Goal: Information Seeking & Learning: Learn about a topic

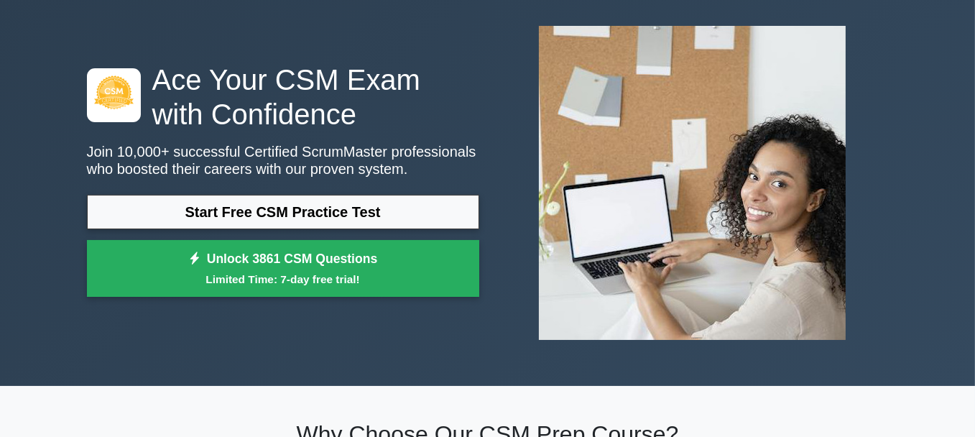
scroll to position [47, 0]
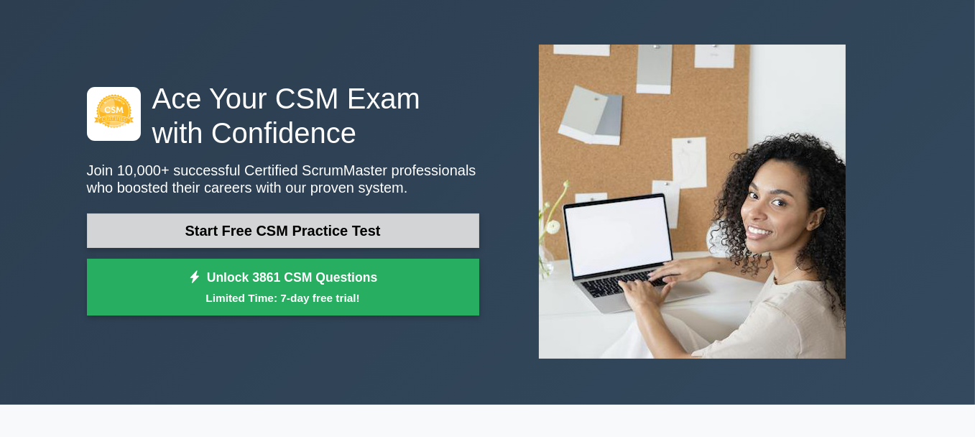
click at [408, 222] on link "Start Free CSM Practice Test" at bounding box center [283, 230] width 392 height 34
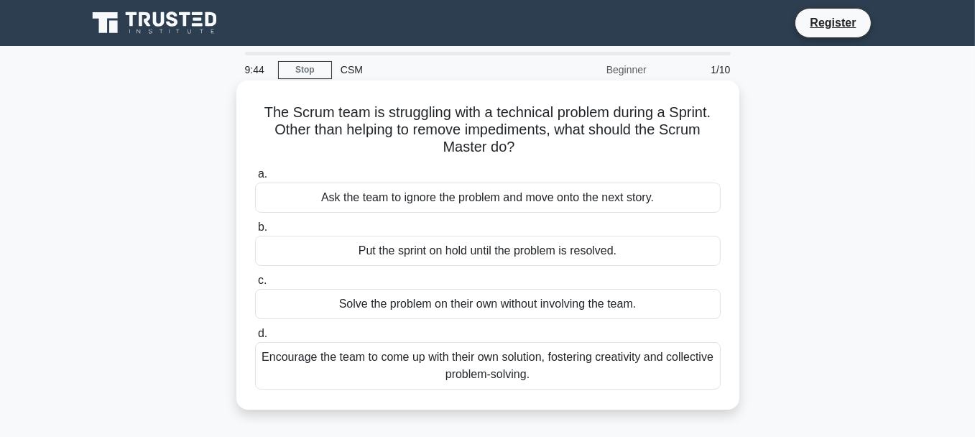
click at [512, 302] on div "Solve the problem on their own without involving the team." at bounding box center [488, 304] width 466 height 30
click at [255, 285] on input "c. Solve the problem on their own without involving the team." at bounding box center [255, 280] width 0 height 9
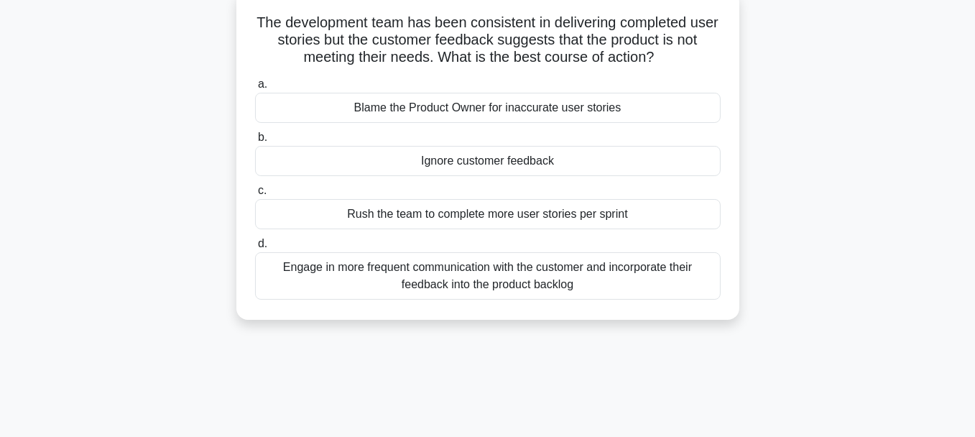
scroll to position [96, 0]
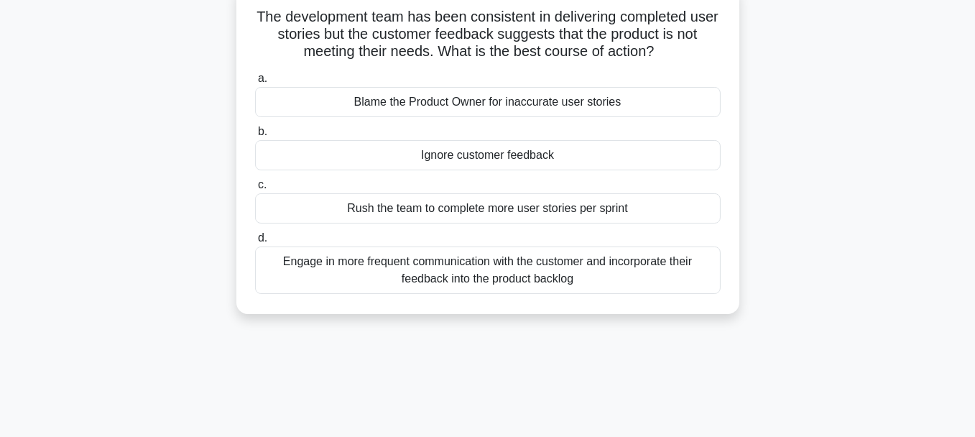
click at [477, 207] on div "Rush the team to complete more user stories per sprint" at bounding box center [488, 208] width 466 height 30
click at [255, 190] on input "[PERSON_NAME] the team to complete more user stories per sprint" at bounding box center [255, 184] width 0 height 9
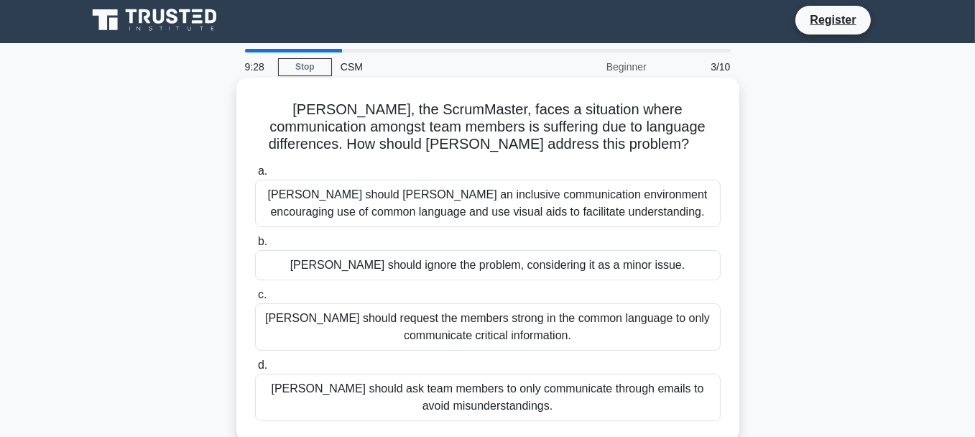
scroll to position [0, 0]
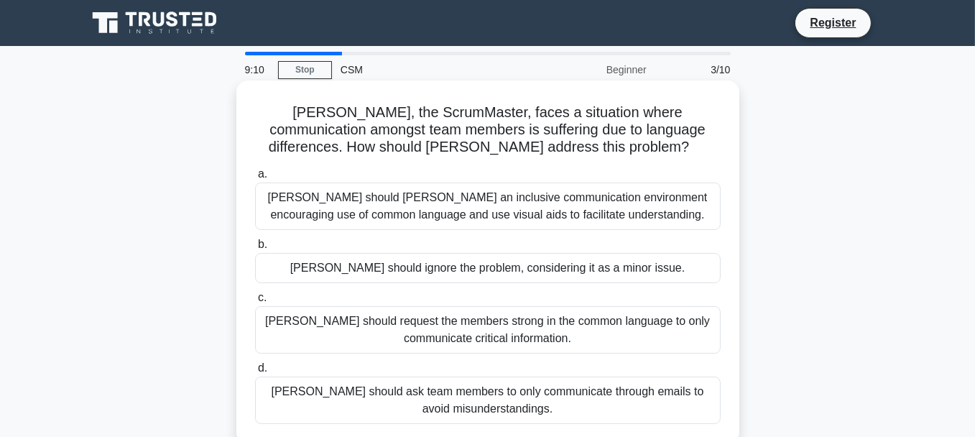
click at [544, 217] on div "[PERSON_NAME] should [PERSON_NAME] an inclusive communication environment encou…" at bounding box center [488, 206] width 466 height 47
click at [255, 179] on input "a. Lucy should foster an inclusive communication environment encouraging use of…" at bounding box center [255, 174] width 0 height 9
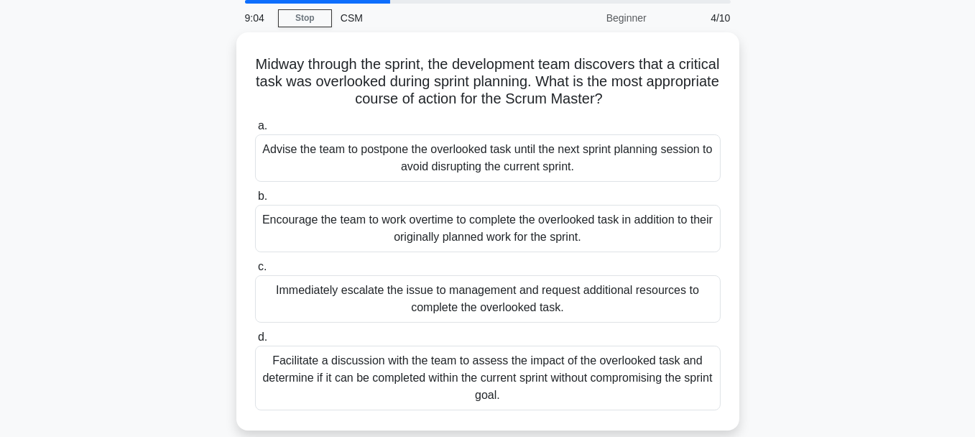
scroll to position [47, 0]
click at [517, 154] on div "Advise the team to postpone the overlooked task until the next sprint planning …" at bounding box center [488, 158] width 466 height 47
click at [255, 132] on input "a. Advise the team to postpone the overlooked task until the next sprint planni…" at bounding box center [255, 126] width 0 height 9
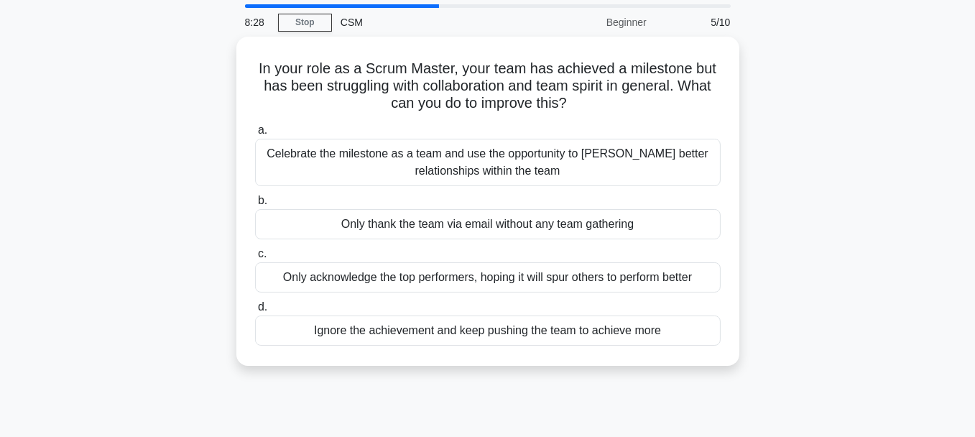
scroll to position [0, 0]
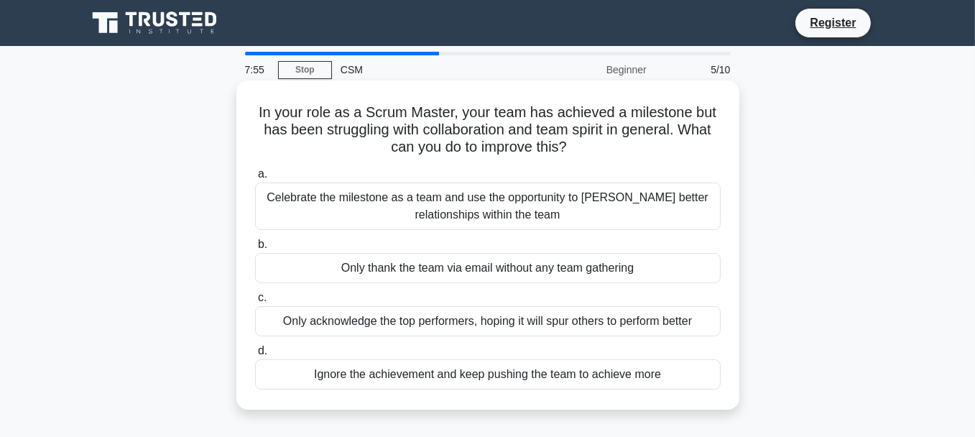
click at [583, 205] on div "Celebrate the milestone as a team and use the opportunity to foster better rela…" at bounding box center [488, 206] width 466 height 47
click at [255, 179] on input "a. Celebrate the milestone as a team and use the opportunity to foster better r…" at bounding box center [255, 174] width 0 height 9
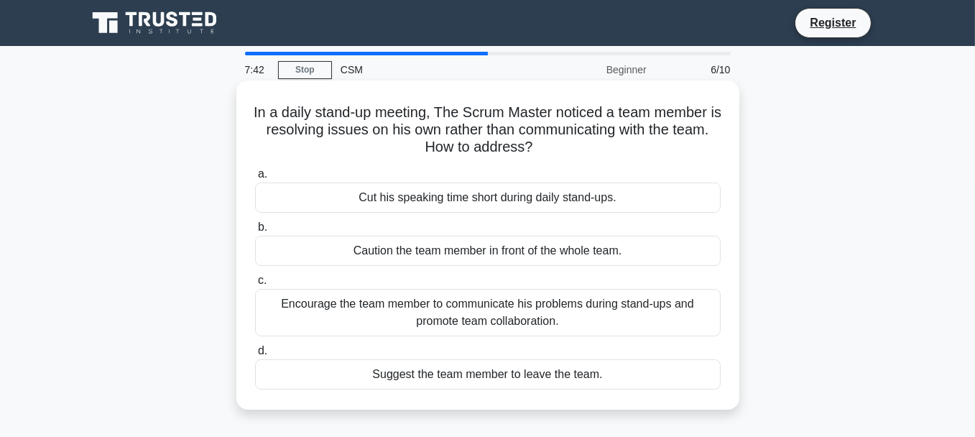
click at [695, 310] on div "Encourage the team member to communicate his problems during stand-ups and prom…" at bounding box center [488, 312] width 466 height 47
click at [255, 285] on input "c. Encourage the team member to communicate his problems during stand-ups and p…" at bounding box center [255, 280] width 0 height 9
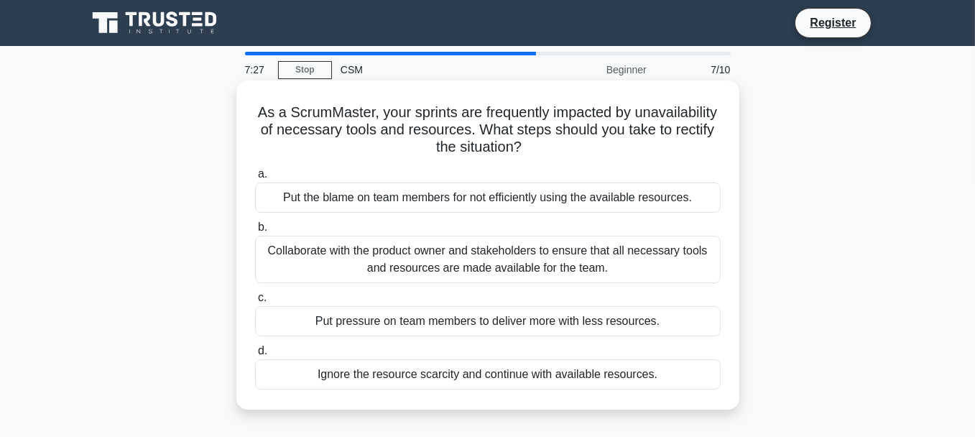
click at [510, 258] on div "Collaborate with the product owner and stakeholders to ensure that all necessar…" at bounding box center [488, 259] width 466 height 47
click at [255, 232] on input "b. Collaborate with the product owner and stakeholders to ensure that all neces…" at bounding box center [255, 227] width 0 height 9
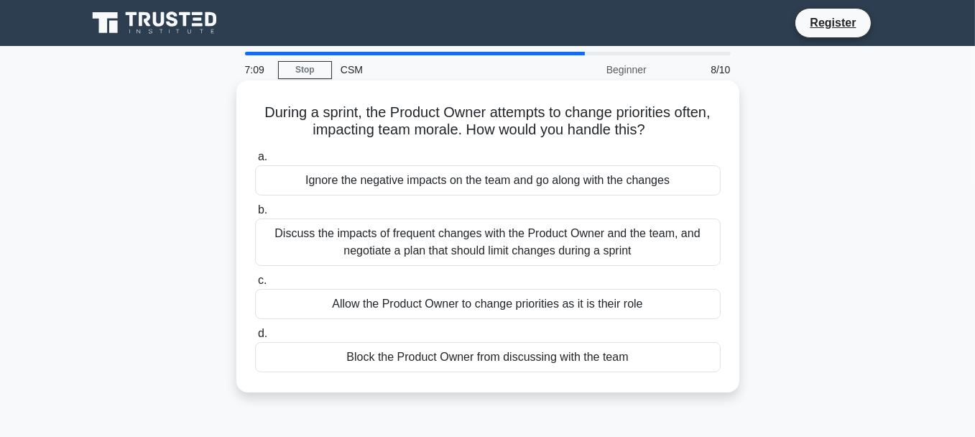
click at [494, 249] on div "Discuss the impacts of frequent changes with the Product Owner and the team, an…" at bounding box center [488, 241] width 466 height 47
click at [255, 215] on input "b. Discuss the impacts of frequent changes with the Product Owner and the team,…" at bounding box center [255, 210] width 0 height 9
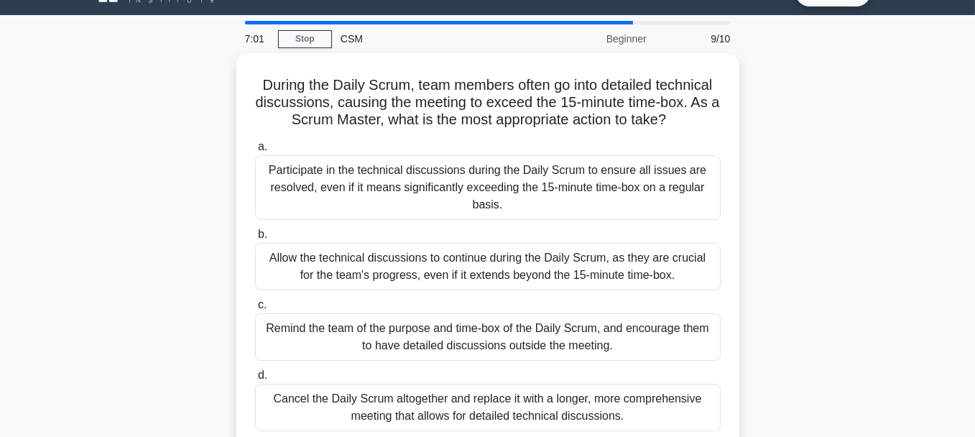
scroll to position [47, 0]
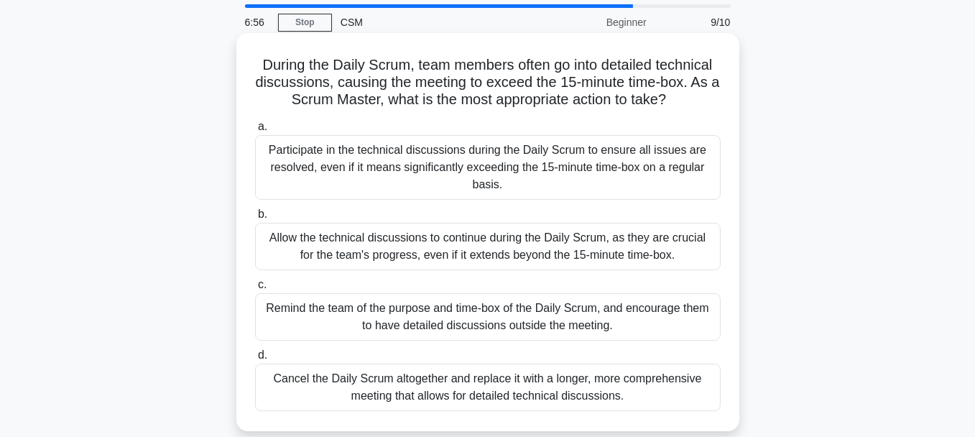
click at [660, 319] on div "Remind the team of the purpose and time-box of the Daily Scrum, and encourage t…" at bounding box center [488, 316] width 466 height 47
click at [255, 290] on input "c. Remind the team of the purpose and time-box of the Daily Scrum, and encourag…" at bounding box center [255, 284] width 0 height 9
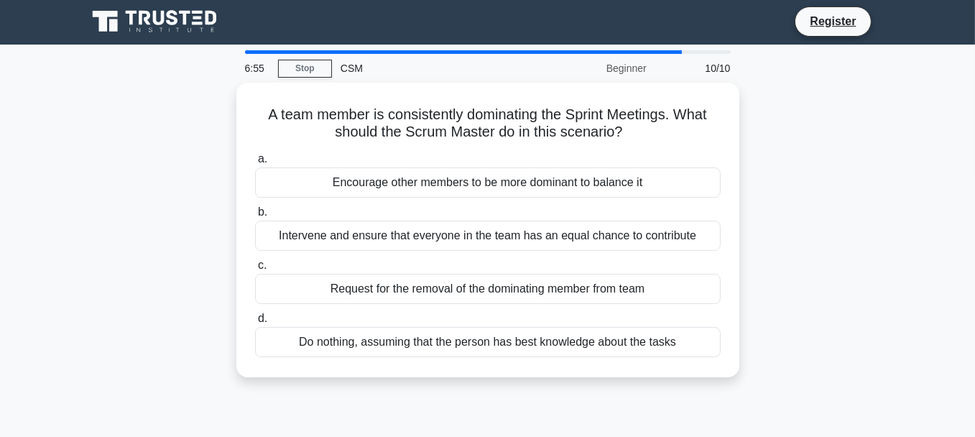
scroll to position [0, 0]
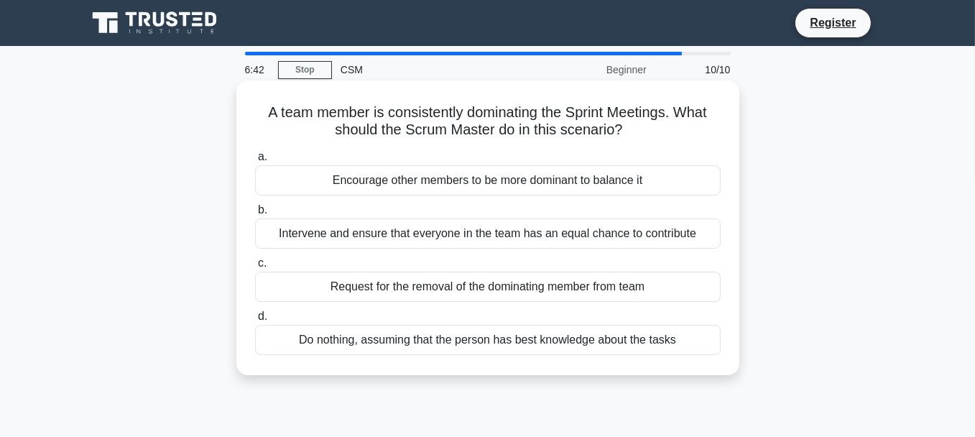
click at [653, 234] on div "Intervene and ensure that everyone in the team has an equal chance to contribute" at bounding box center [488, 233] width 466 height 30
click at [255, 215] on input "b. Intervene and ensure that everyone in the team has an equal chance to contri…" at bounding box center [255, 210] width 0 height 9
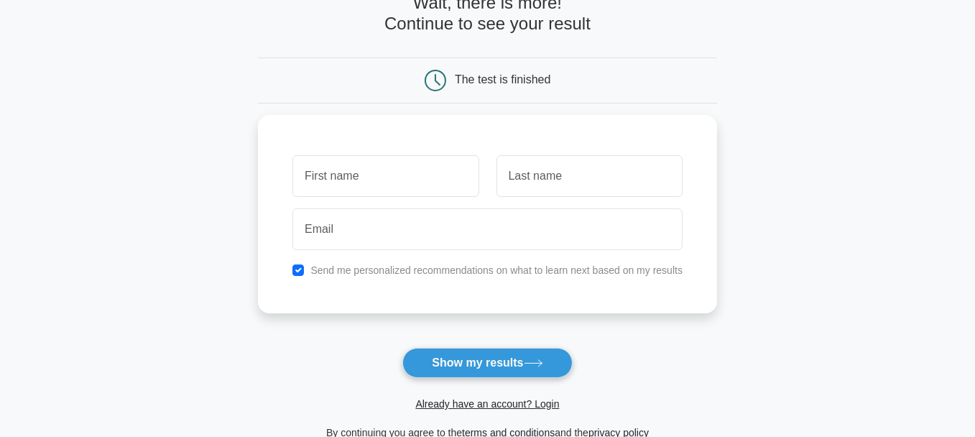
scroll to position [239, 0]
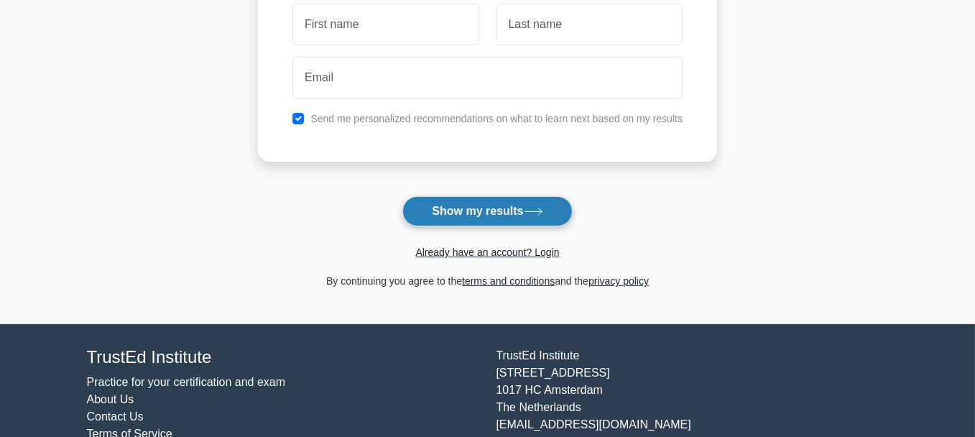
click at [530, 205] on button "Show my results" at bounding box center [487, 211] width 170 height 30
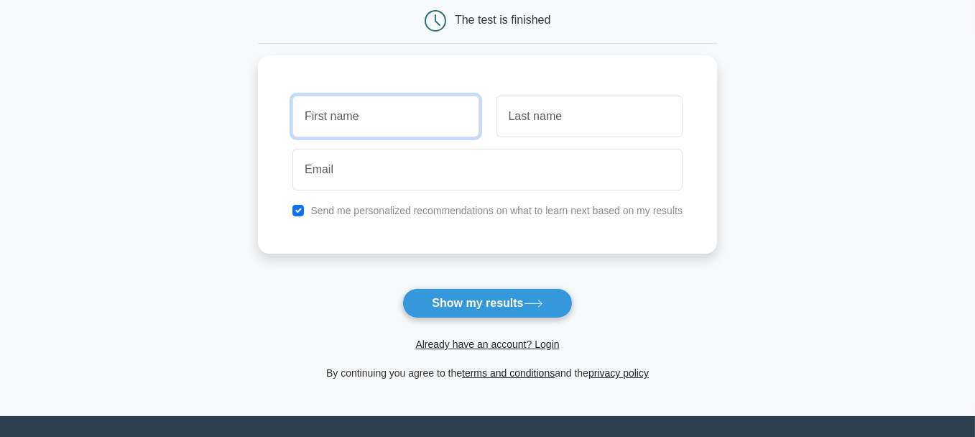
scroll to position [96, 0]
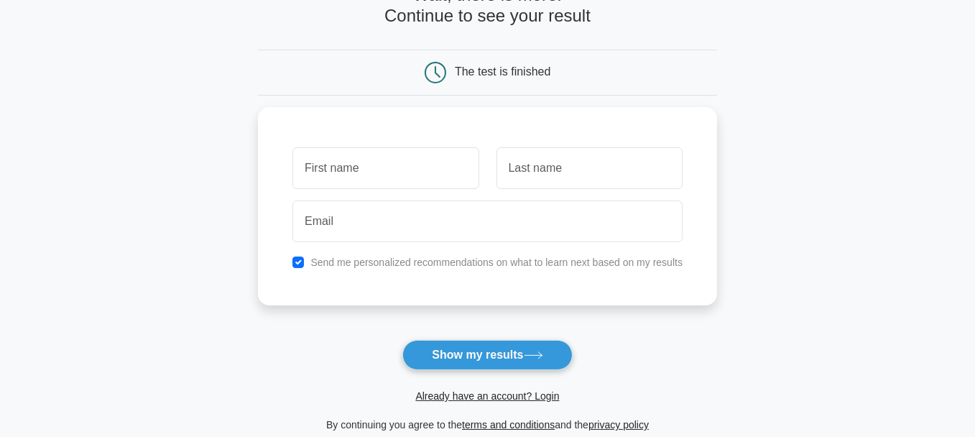
click at [793, 190] on main "Wait, there is more! Continue to see your result The test is finished and the" at bounding box center [487, 208] width 975 height 517
